Goal: Transaction & Acquisition: Obtain resource

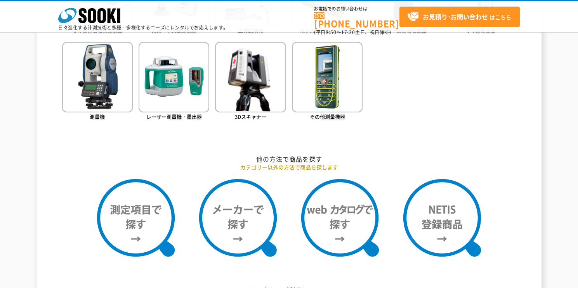
scroll to position [543, 0]
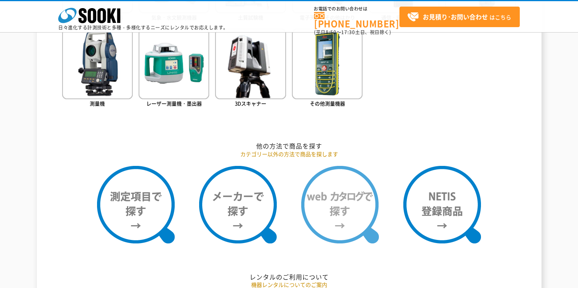
click at [336, 226] on img at bounding box center [340, 205] width 78 height 78
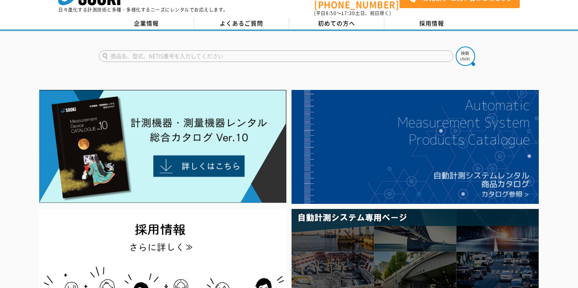
scroll to position [0, 0]
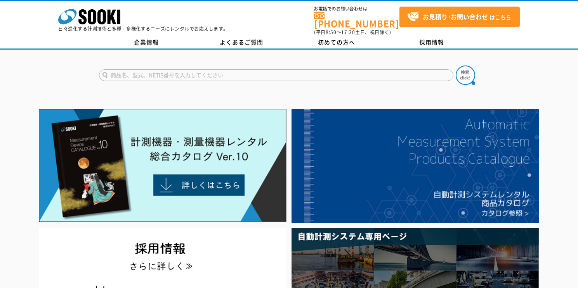
click at [121, 69] on input "text" at bounding box center [276, 75] width 354 height 12
type input "時"
click at [463, 73] on img at bounding box center [464, 75] width 19 height 19
click at [164, 71] on input "自記録水圧測定器" at bounding box center [276, 75] width 354 height 12
type input "自記録水圧測定器　FJN-501"
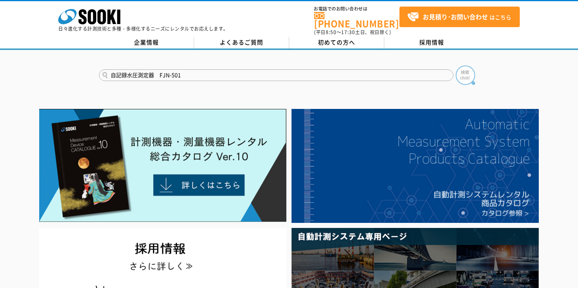
click at [463, 73] on img at bounding box center [464, 75] width 19 height 19
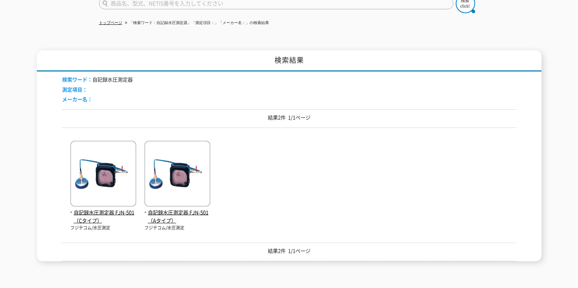
scroll to position [78, 0]
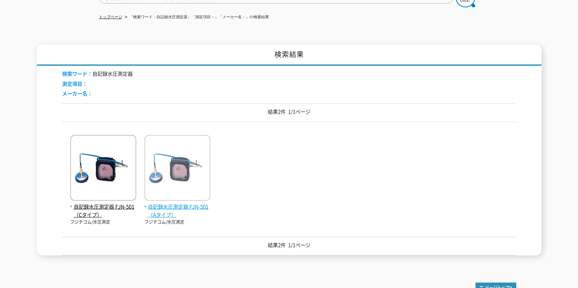
click at [188, 179] on img at bounding box center [177, 169] width 66 height 68
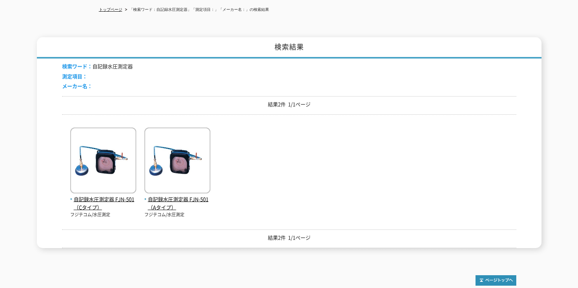
scroll to position [77, 0]
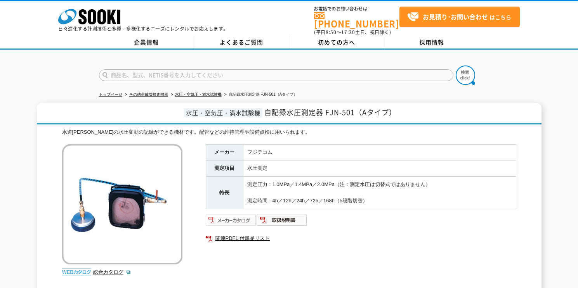
click at [239, 216] on img at bounding box center [231, 220] width 51 height 12
click at [224, 216] on img at bounding box center [231, 220] width 51 height 12
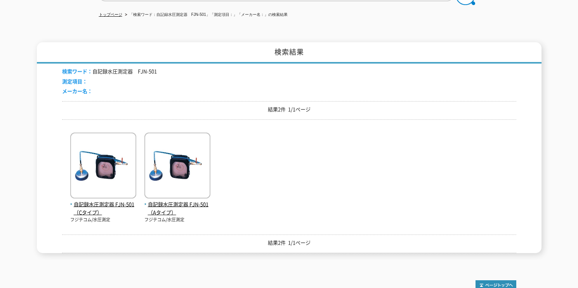
scroll to position [77, 0]
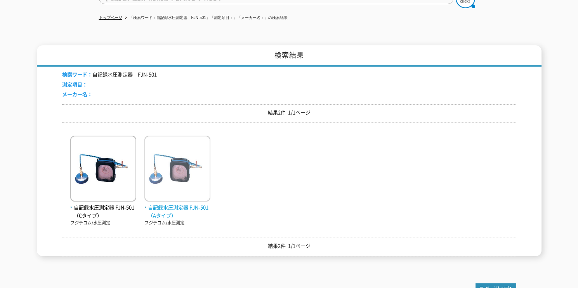
click at [169, 204] on span "自記録水圧測定器 FJN-501（Aタイプ）" at bounding box center [177, 212] width 66 height 16
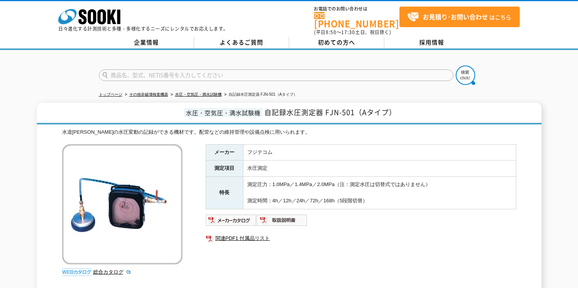
click at [283, 257] on div "メーカー フジテコム 測定項目 水圧測定 特長 測定圧力：1.0MPa／1.4MPa／2.0MPa（注：測定水圧は切替式ではありません） 測定時間：4h／12…" at bounding box center [361, 227] width 310 height 167
click at [286, 217] on img at bounding box center [281, 220] width 51 height 12
click at [232, 216] on img at bounding box center [231, 220] width 51 height 12
